Goal: Use online tool/utility: Use online tool/utility

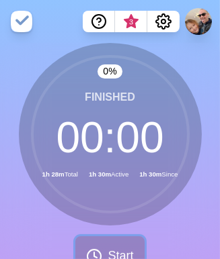
click at [88, 249] on icon at bounding box center [94, 257] width 16 height 16
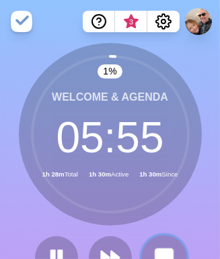
click at [164, 254] on rect at bounding box center [163, 257] width 17 height 17
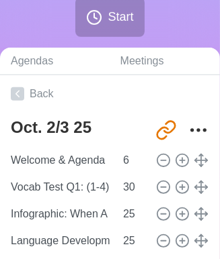
scroll to position [279, 0]
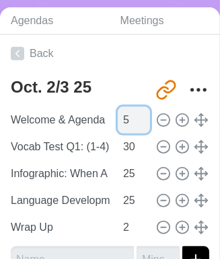
click at [134, 122] on input "5" at bounding box center [134, 120] width 32 height 27
click at [134, 122] on input "4" at bounding box center [134, 120] width 32 height 27
click at [134, 122] on input "3" at bounding box center [134, 120] width 32 height 27
type input "2"
click at [134, 122] on input "2" at bounding box center [134, 120] width 32 height 27
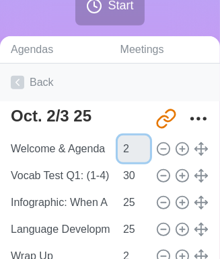
scroll to position [242, 0]
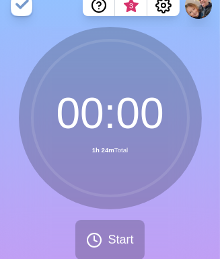
scroll to position [0, 0]
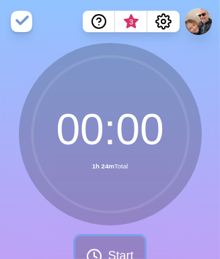
click at [115, 249] on span "Start" at bounding box center [120, 256] width 26 height 18
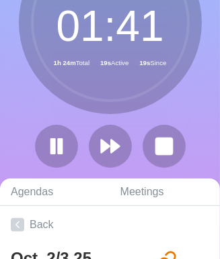
scroll to position [114, 3]
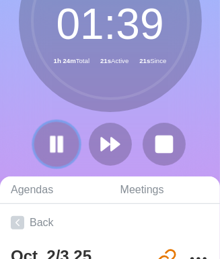
click at [51, 139] on rect at bounding box center [52, 144] width 4 height 15
